Goal: Contribute content

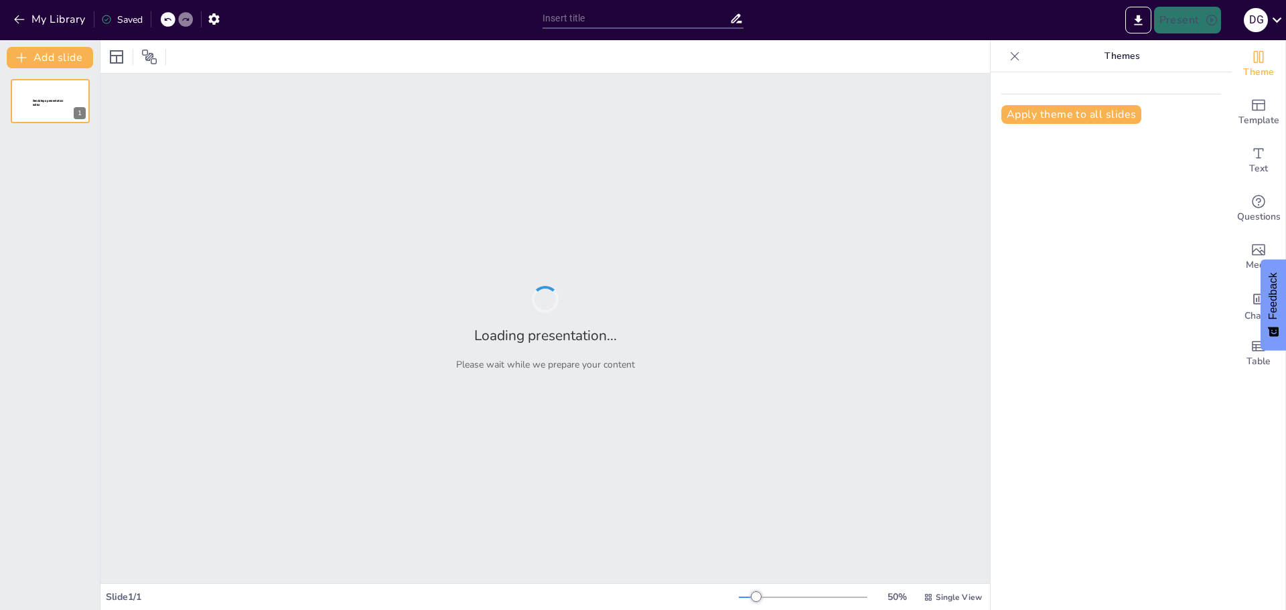
type input "[PERSON_NAME][GEOGRAPHIC_DATA]: Un Estudio de Caso sobre Insubordinación y Prog…"
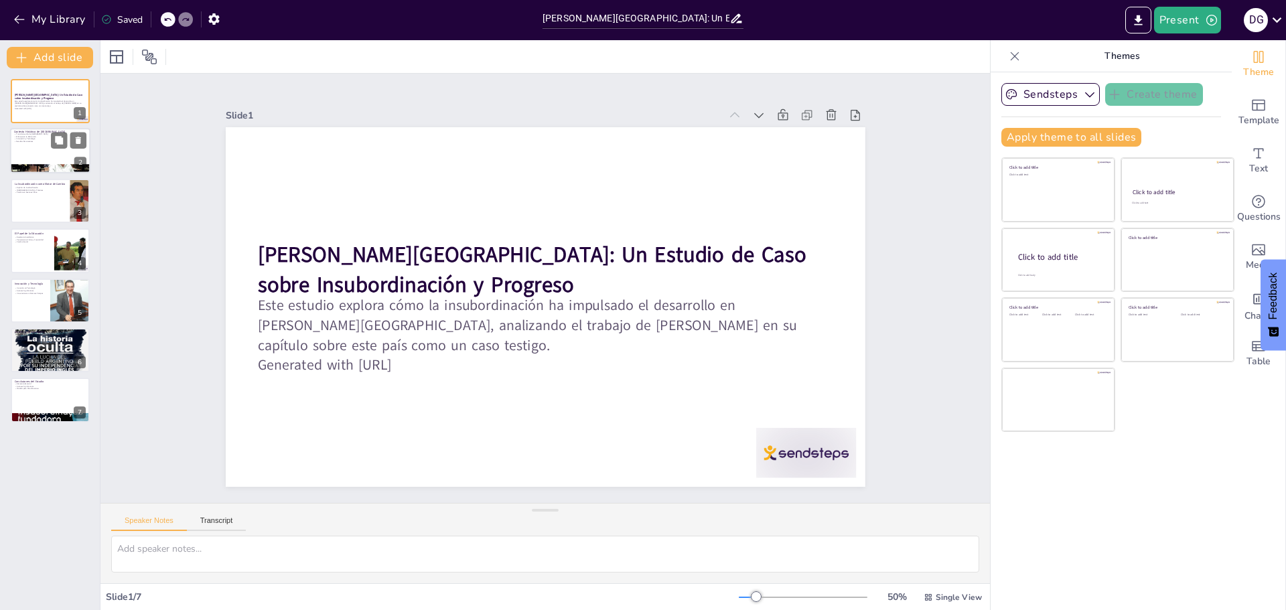
click at [35, 151] on div at bounding box center [50, 152] width 80 height 46
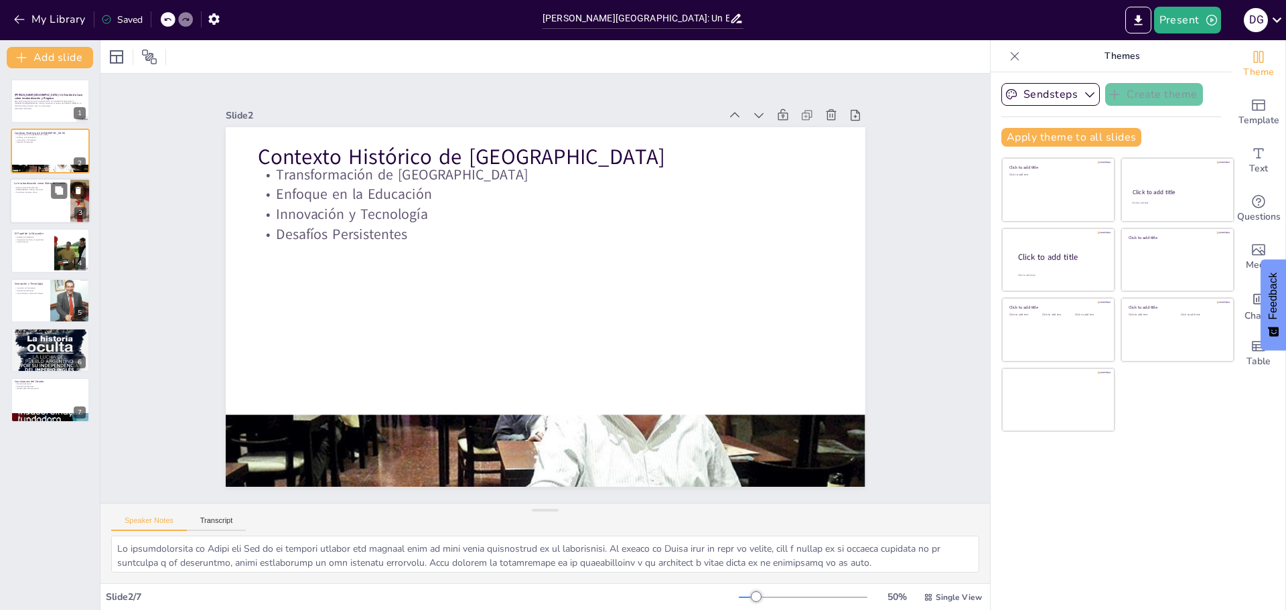
click at [35, 194] on div at bounding box center [50, 201] width 80 height 46
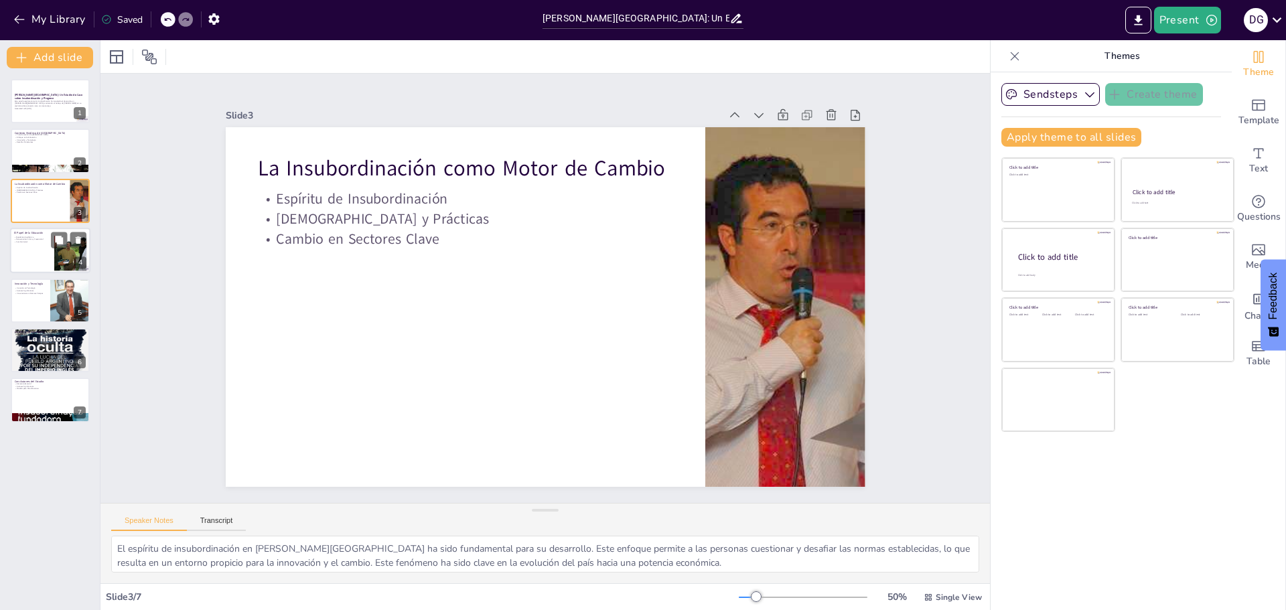
click at [39, 246] on div at bounding box center [50, 251] width 80 height 46
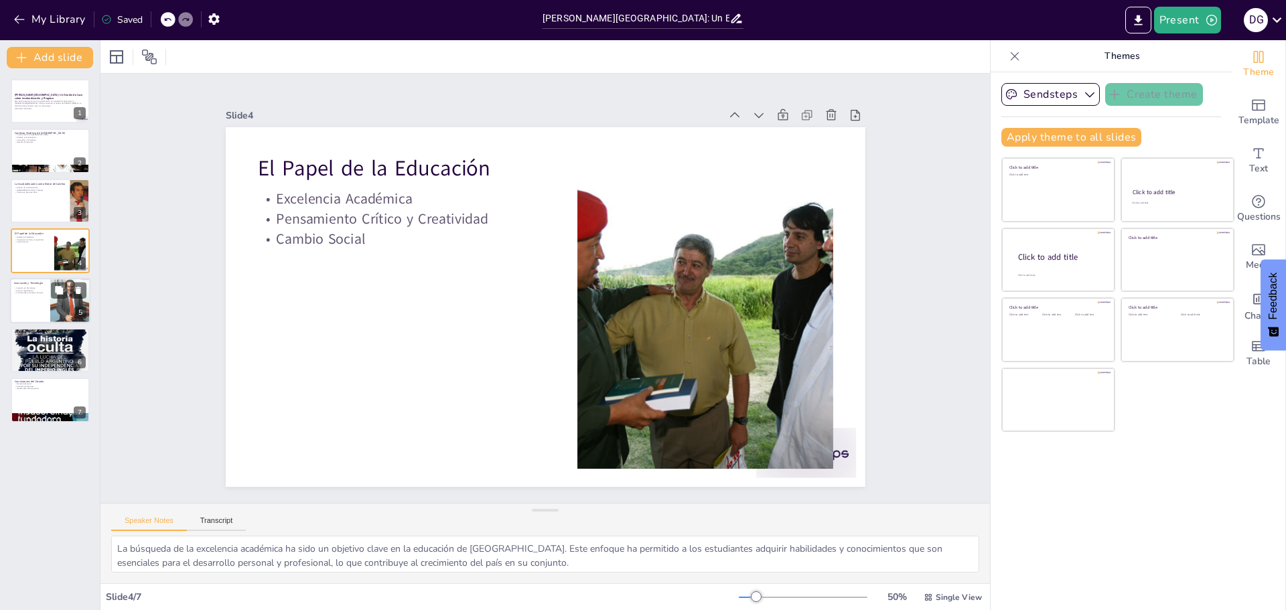
click at [37, 305] on div at bounding box center [50, 301] width 80 height 46
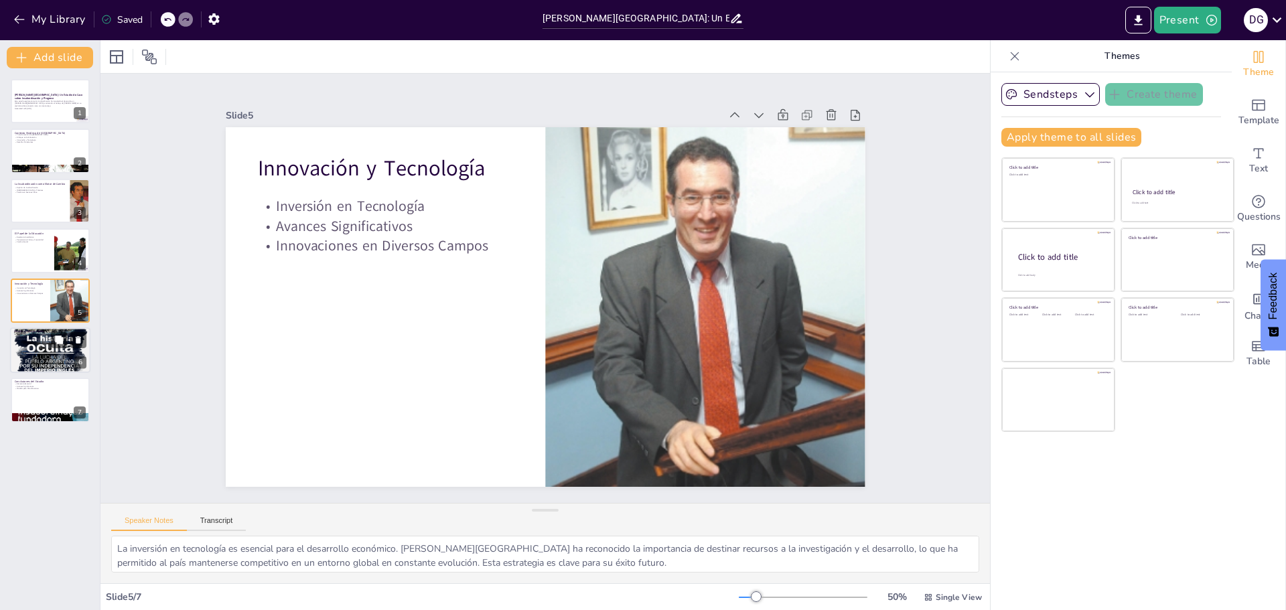
click at [45, 350] on div at bounding box center [50, 350] width 80 height 107
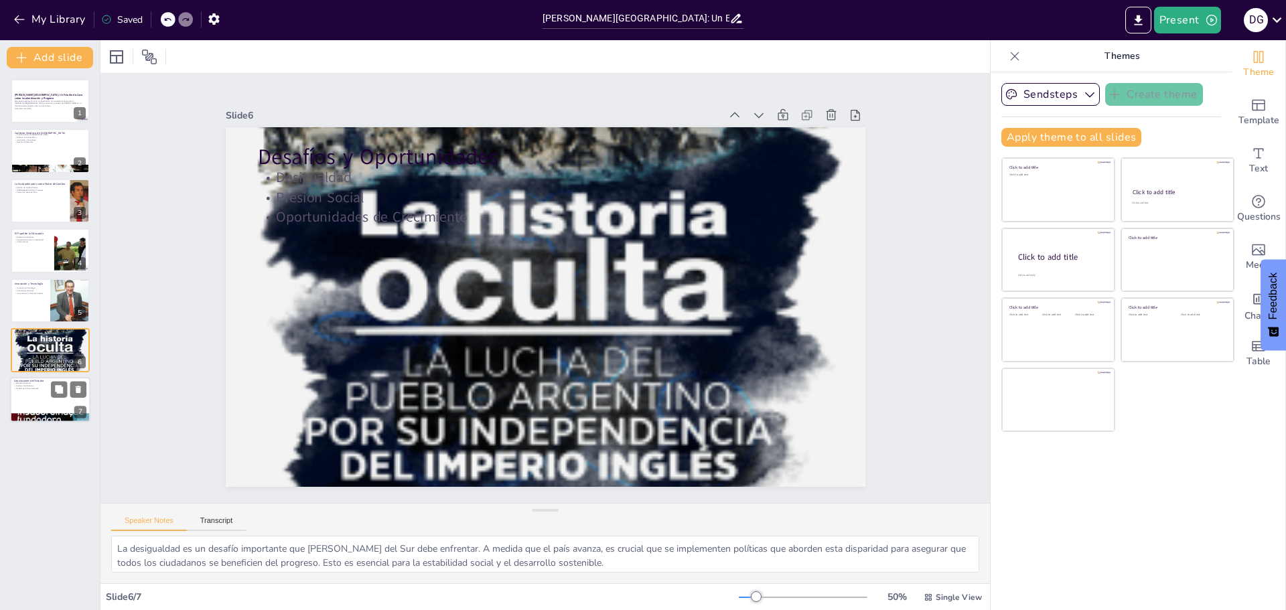
click at [41, 389] on p "Modelo para Otras Naciones" at bounding box center [50, 389] width 72 height 3
type textarea "La insubordinación ha sido un elemento clave en el desarrollo de [GEOGRAPHIC_DA…"
